Goal: Information Seeking & Learning: Learn about a topic

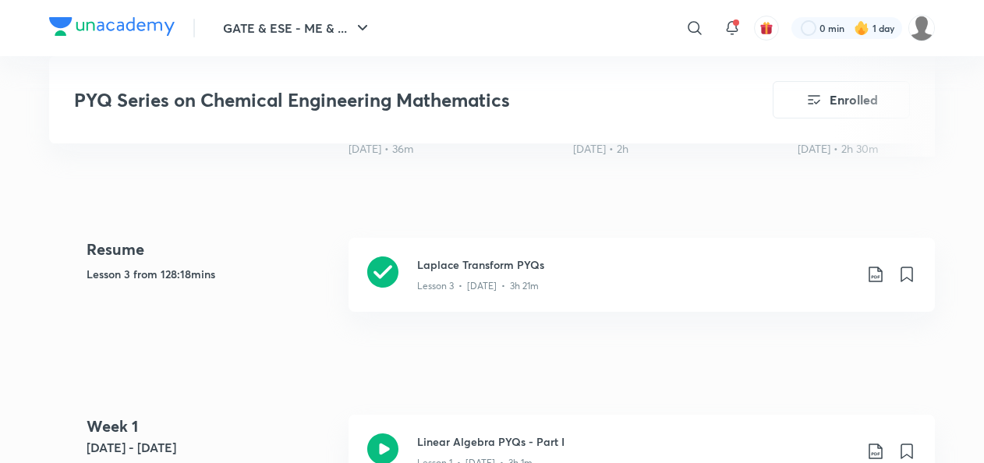
scroll to position [637, 0]
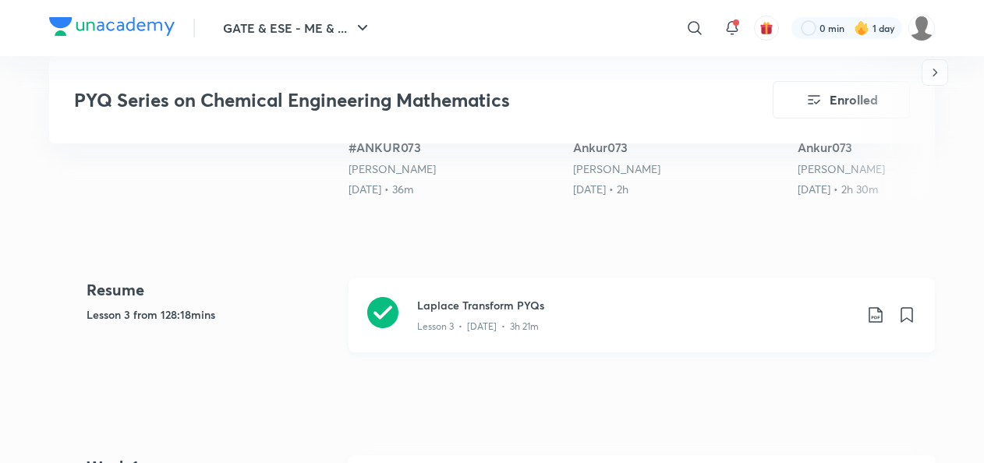
click at [434, 314] on div "Lesson 3 • [DATE] • 3h 21m" at bounding box center [635, 324] width 437 height 20
